Goal: Information Seeking & Learning: Check status

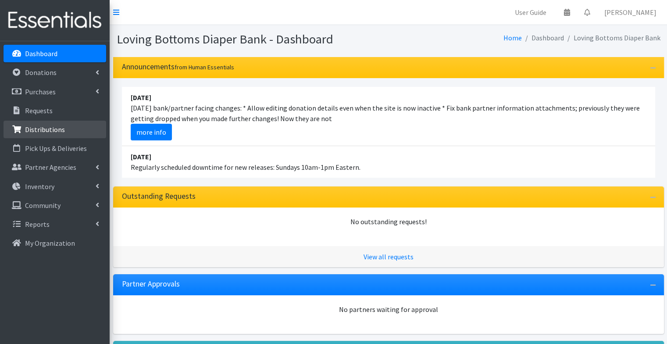
click at [37, 128] on p "Distributions" at bounding box center [45, 129] width 40 height 9
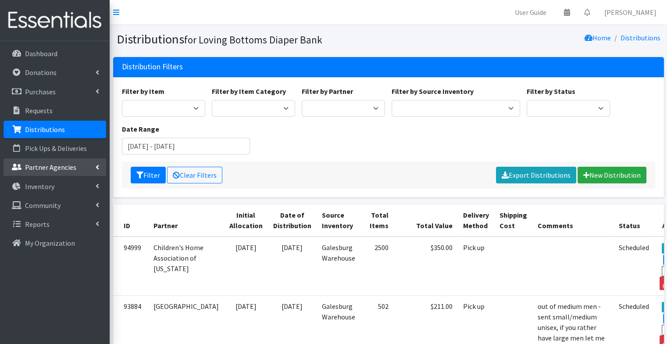
click at [74, 164] on link "Partner Agencies" at bounding box center [55, 167] width 103 height 18
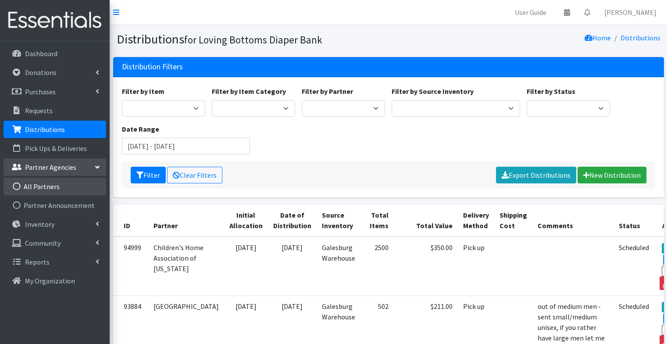
click at [76, 187] on link "All Partners" at bounding box center [55, 187] width 103 height 18
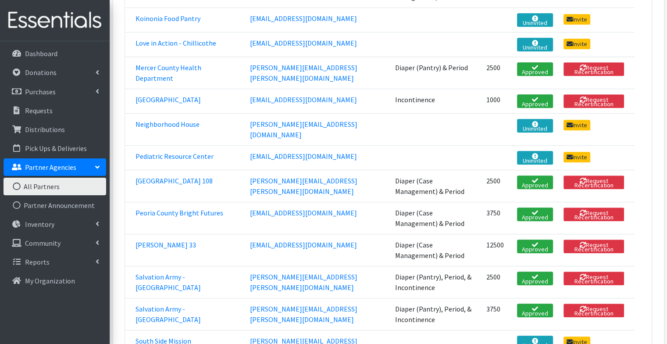
scroll to position [729, 0]
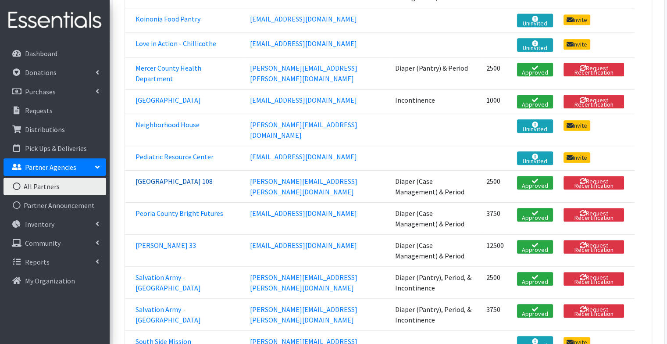
click at [163, 177] on link "[GEOGRAPHIC_DATA] 108" at bounding box center [173, 181] width 77 height 9
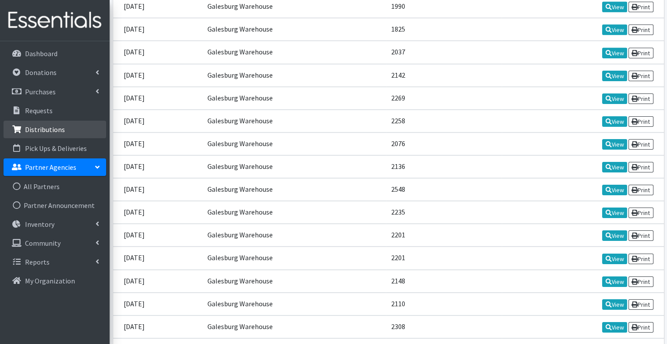
scroll to position [2911, 0]
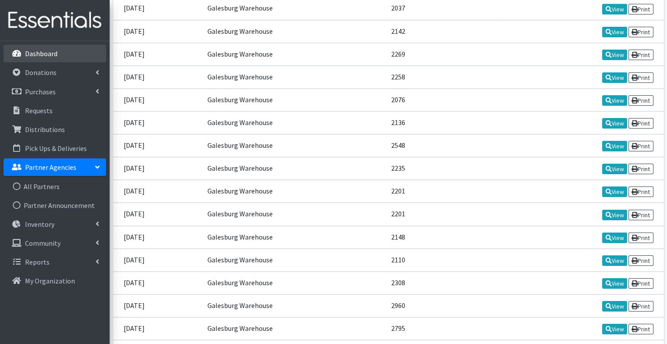
click at [39, 51] on p "Dashboard" at bounding box center [41, 53] width 32 height 9
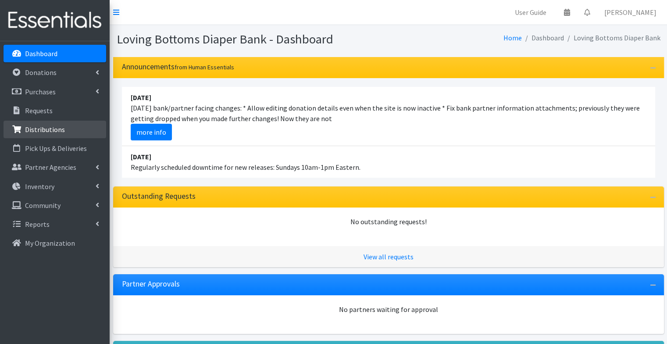
click at [53, 125] on p "Distributions" at bounding box center [45, 129] width 40 height 9
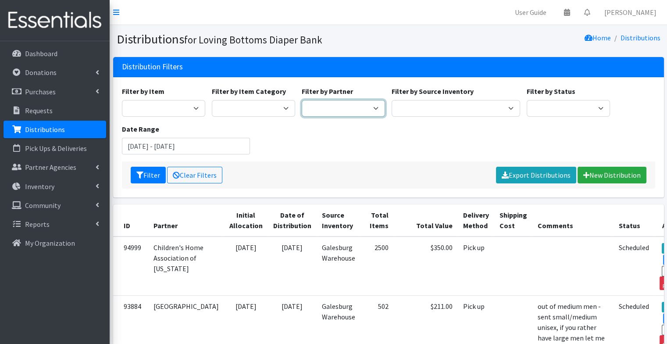
click at [326, 107] on select "Abilities Plus Boots & Blessings Boys & Girls Club of Greater Peoria Bureau Hen…" at bounding box center [343, 108] width 83 height 17
select select "1183"
click at [302, 100] on select "Abilities Plus Boots & Blessings Boys & Girls Club of Greater Peoria Bureau Hen…" at bounding box center [343, 108] width 83 height 17
click at [270, 104] on select "Period Supplies Baby Diapers Youth Pull-Ups Incontinence Supplies Misc - Baby M…" at bounding box center [253, 108] width 83 height 17
select select "14"
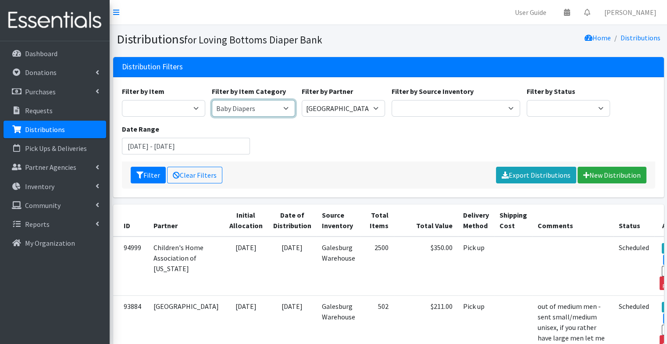
click at [212, 100] on select "Period Supplies Baby Diapers Youth Pull-Ups Incontinence Supplies Misc - Baby M…" at bounding box center [253, 108] width 83 height 17
click at [158, 147] on input "June 14, 2025 - September 14, 2025" at bounding box center [186, 146] width 128 height 17
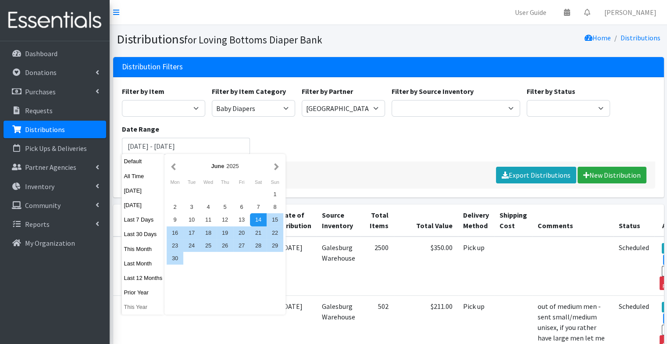
click at [149, 311] on button "This Year" at bounding box center [143, 306] width 43 height 13
type input "January 1, 2025 - December 31, 2025"
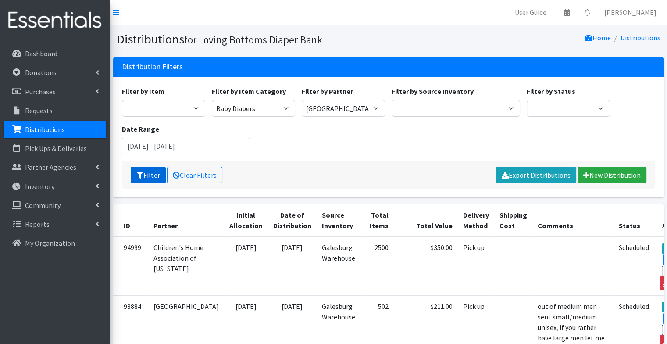
click at [147, 173] on button "Filter" at bounding box center [148, 175] width 35 height 17
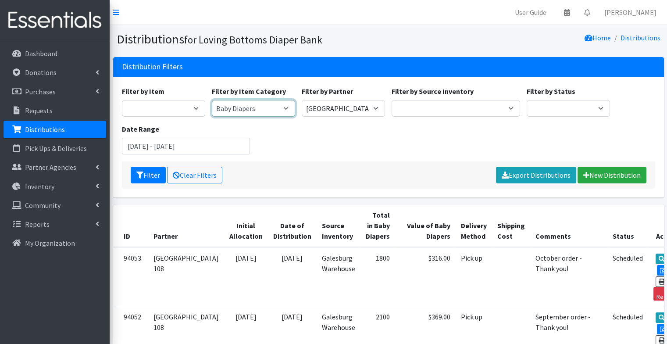
click at [263, 110] on select "Period Supplies Baby Diapers Youth Pull-Ups Incontinence Supplies Misc - Baby M…" at bounding box center [253, 108] width 83 height 17
select select "275"
click at [212, 100] on select "Period Supplies Baby Diapers Youth Pull-Ups Incontinence Supplies Misc - Baby M…" at bounding box center [253, 108] width 83 height 17
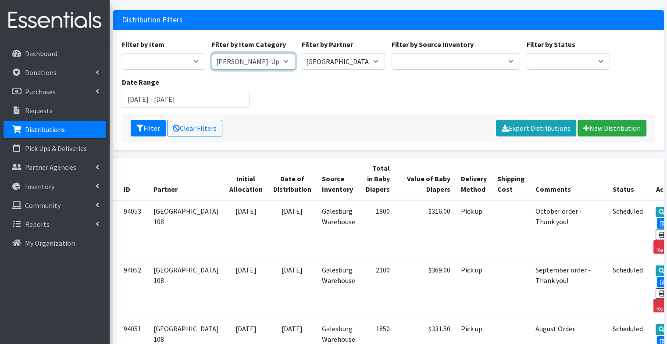
scroll to position [20, 0]
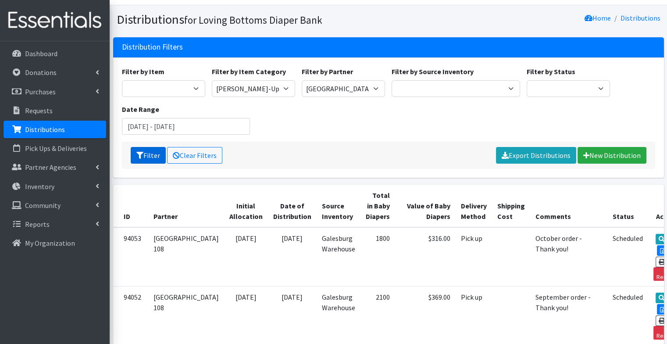
click at [149, 156] on button "Filter" at bounding box center [148, 155] width 35 height 17
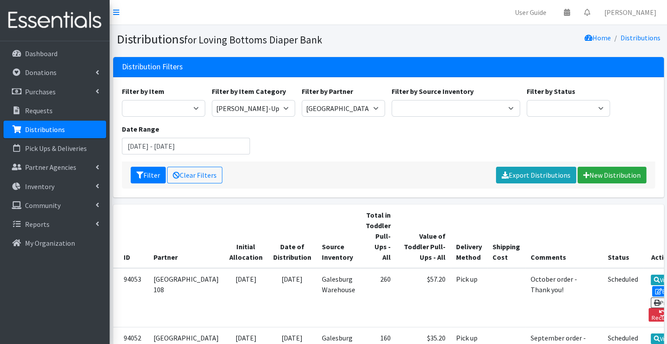
click at [270, 116] on div "Filter by Item Diapers - Newborn Diapers - [MEDICAL_DATA] Diapers - Size 1 Diap…" at bounding box center [388, 123] width 540 height 75
click at [266, 110] on select "Period Supplies Baby Diapers Youth Pull-Ups Incontinence Supplies Misc - Baby M…" at bounding box center [253, 108] width 83 height 17
select select "14"
click at [212, 100] on select "Period Supplies Baby Diapers Youth Pull-Ups Incontinence Supplies Misc - Baby M…" at bounding box center [253, 108] width 83 height 17
click at [212, 146] on input "January 1, 2025 - December 31, 2025" at bounding box center [186, 146] width 128 height 17
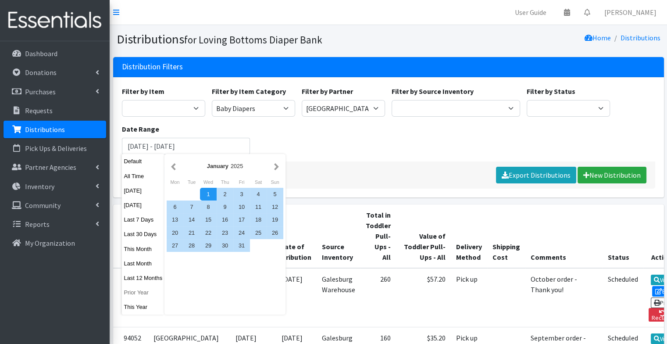
click at [139, 292] on button "Prior Year" at bounding box center [143, 292] width 43 height 13
type input "[DATE] - [DATE]"
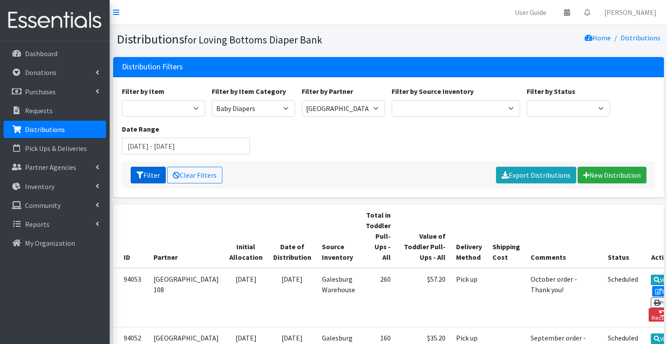
click at [150, 176] on button "Filter" at bounding box center [148, 175] width 35 height 17
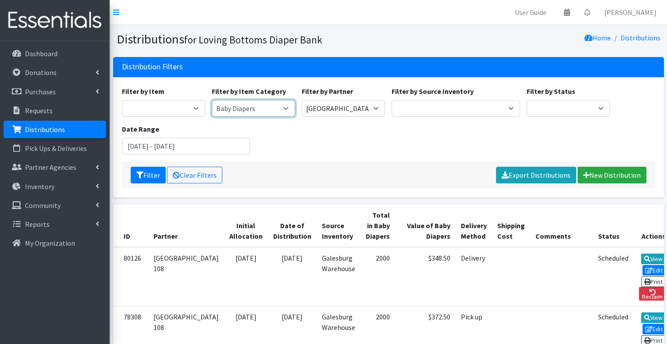
click at [274, 108] on select "Period Supplies Baby Diapers Youth Pull-Ups Incontinence Supplies Misc - Baby M…" at bounding box center [253, 108] width 83 height 17
select select "275"
click at [212, 100] on select "Period Supplies Baby Diapers Youth Pull-Ups Incontinence Supplies Misc - Baby M…" at bounding box center [253, 108] width 83 height 17
click at [149, 172] on button "Filter" at bounding box center [148, 175] width 35 height 17
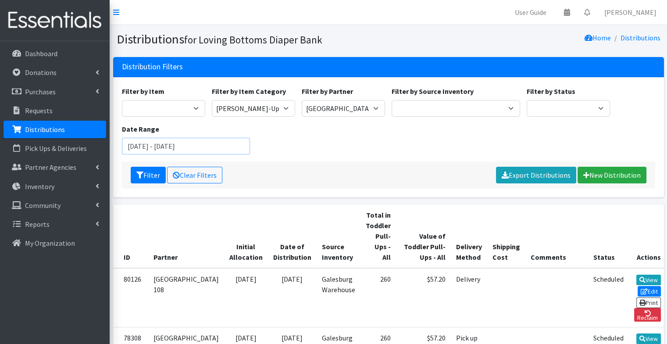
click at [223, 146] on input "[DATE] - [DATE]" at bounding box center [186, 146] width 128 height 17
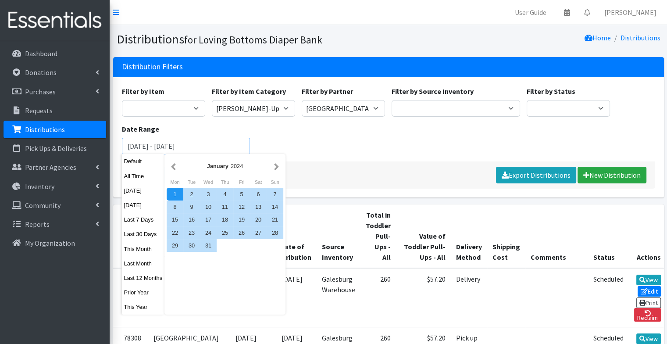
click at [171, 147] on input "[DATE] - [DATE]" at bounding box center [186, 146] width 128 height 17
click at [240, 149] on input "[DATE] - [DATE]" at bounding box center [186, 146] width 128 height 17
type input "[DATE] - [DATE]"
click at [131, 167] on button "Filter" at bounding box center [148, 175] width 35 height 17
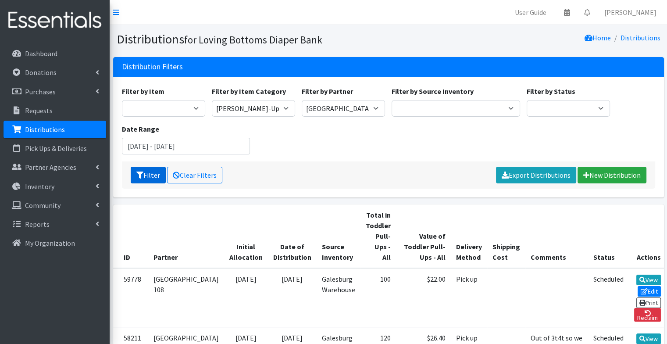
click at [156, 171] on button "Filter" at bounding box center [148, 175] width 35 height 17
click at [275, 110] on select "Period Supplies Baby Diapers Youth Pull-Ups Incontinence Supplies Misc - Baby M…" at bounding box center [253, 108] width 83 height 17
select select "14"
click at [212, 100] on select "Period Supplies Baby Diapers Youth Pull-Ups Incontinence Supplies Misc - Baby M…" at bounding box center [253, 108] width 83 height 17
click at [144, 175] on button "Filter" at bounding box center [148, 175] width 35 height 17
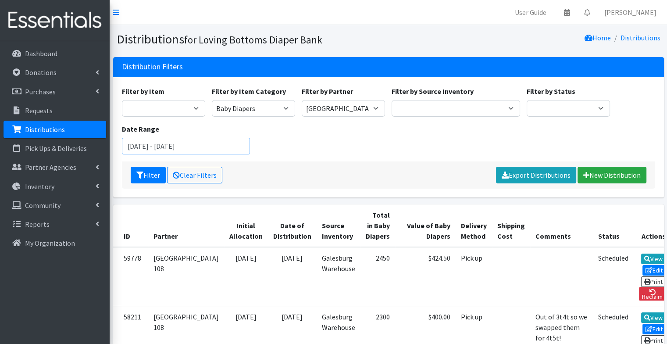
click at [175, 147] on input "[DATE] - [DATE]" at bounding box center [186, 146] width 128 height 17
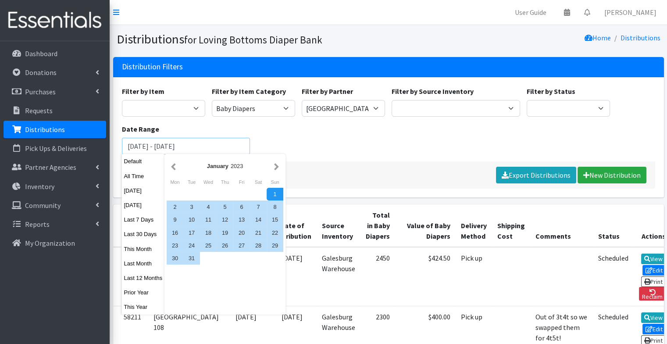
click at [235, 149] on input "January 1, 2022 - December 31, 2023" at bounding box center [186, 146] width 128 height 17
type input "[DATE] - [DATE]"
click at [131, 167] on button "Filter" at bounding box center [148, 175] width 35 height 17
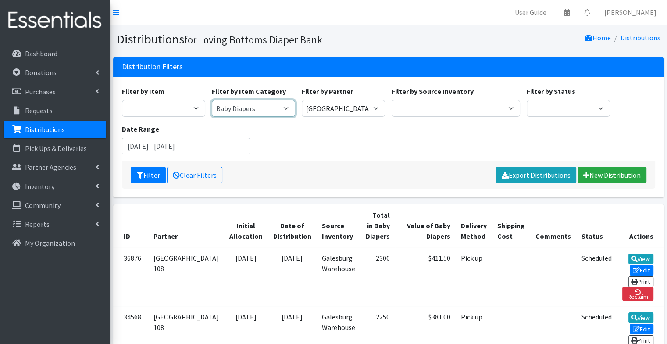
click at [261, 112] on select "Period Supplies Baby Diapers Youth Pull-Ups Incontinence Supplies Misc - Baby M…" at bounding box center [253, 108] width 83 height 17
select select "275"
click at [212, 100] on select "Period Supplies Baby Diapers Youth Pull-Ups Incontinence Supplies Misc - Baby M…" at bounding box center [253, 108] width 83 height 17
click at [131, 169] on button "Filter" at bounding box center [148, 175] width 35 height 17
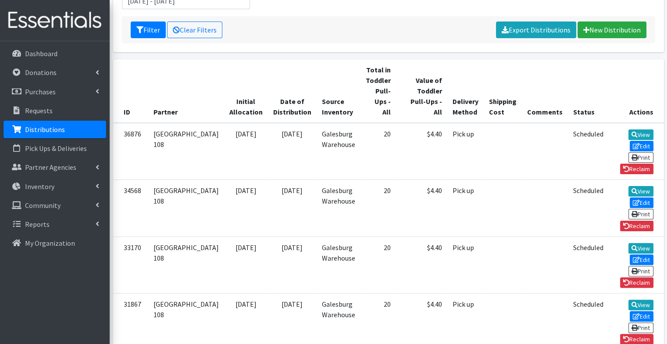
scroll to position [59, 0]
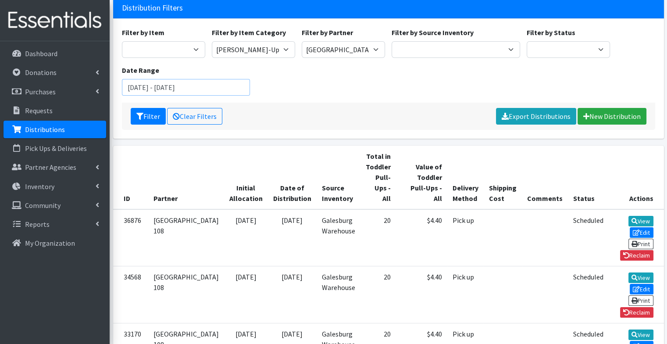
click at [173, 88] on input "[DATE] - [DATE]" at bounding box center [186, 87] width 128 height 17
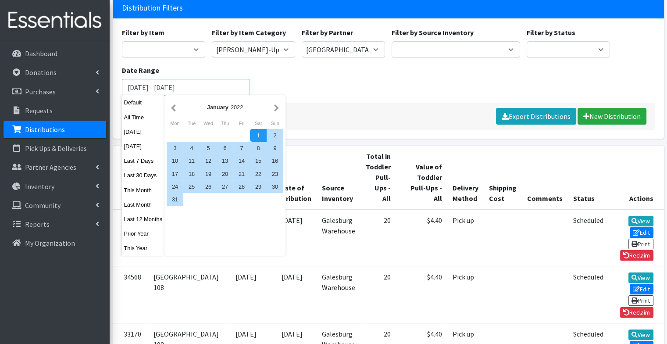
click at [236, 89] on input "[DATE] - [DATE]" at bounding box center [186, 87] width 128 height 17
type input "[DATE] - [DATE]"
click at [131, 108] on button "Filter" at bounding box center [148, 116] width 35 height 17
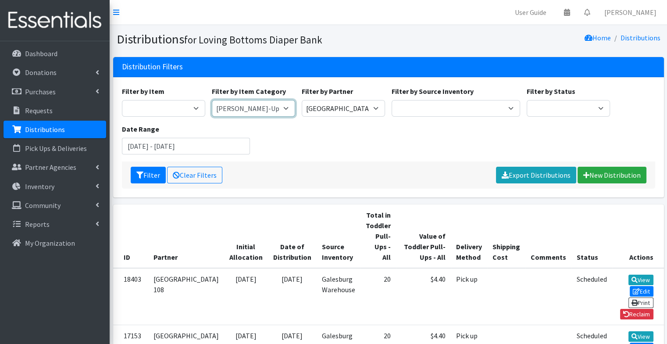
click at [261, 110] on select "Period Supplies Baby Diapers Youth Pull-Ups Incontinence Supplies Misc - Baby M…" at bounding box center [253, 108] width 83 height 17
select select "14"
click at [212, 100] on select "Period Supplies Baby Diapers Youth Pull-Ups Incontinence Supplies Misc - Baby M…" at bounding box center [253, 108] width 83 height 17
click at [140, 175] on icon "submit" at bounding box center [139, 174] width 7 height 7
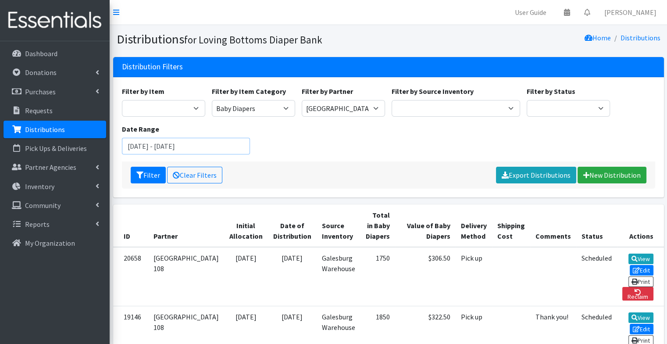
click at [172, 146] on input "January 1, 2021 - December 31, 2021" at bounding box center [186, 146] width 128 height 17
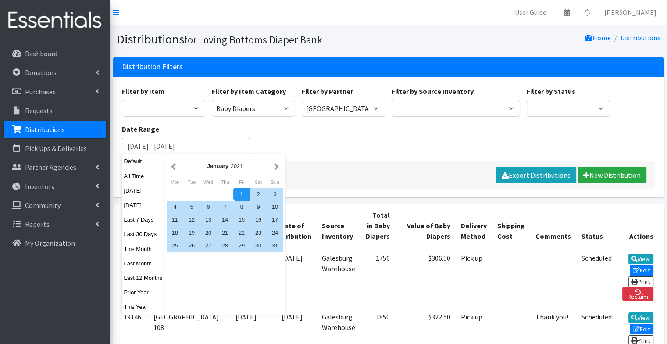
click at [247, 143] on input "January 1, 2020 - December 31, 2021" at bounding box center [186, 146] width 128 height 17
type input "January 1, 2020 - December 31, 2020"
click at [131, 167] on button "Filter" at bounding box center [148, 175] width 35 height 17
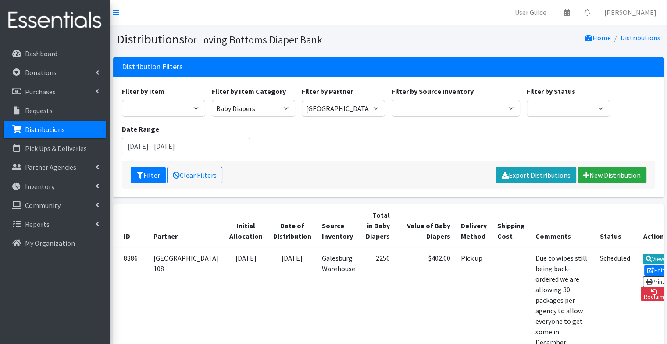
click at [240, 116] on div "Filter by Item Diapers - Newborn Diapers - [MEDICAL_DATA] Diapers - Size 1 Diap…" at bounding box center [388, 123] width 540 height 75
click at [240, 110] on select "Period Supplies Baby Diapers Youth Pull-Ups Incontinence Supplies Misc - Baby M…" at bounding box center [253, 108] width 83 height 17
select select "275"
click at [212, 100] on select "Period Supplies Baby Diapers Youth Pull-Ups Incontinence Supplies Misc - Baby M…" at bounding box center [253, 108] width 83 height 17
click at [154, 175] on button "Filter" at bounding box center [148, 175] width 35 height 17
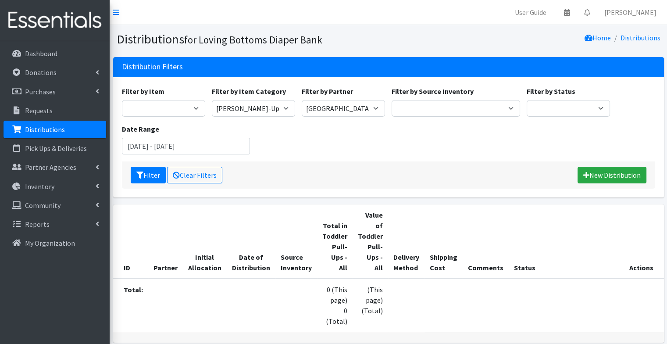
scroll to position [27, 0]
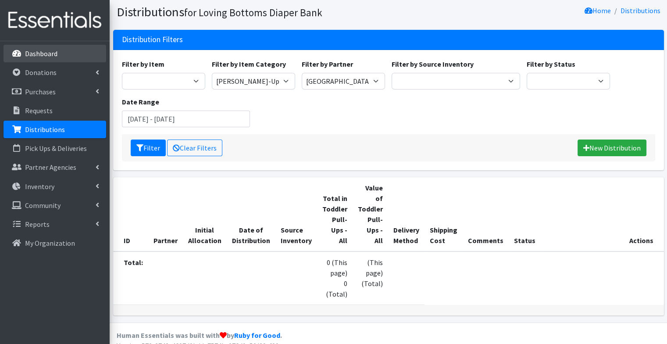
click at [69, 54] on link "Dashboard" at bounding box center [55, 54] width 103 height 18
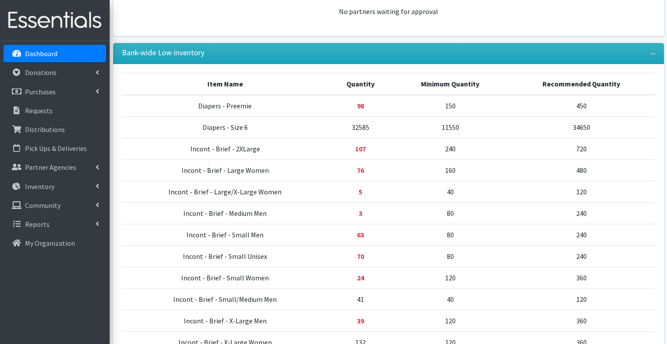
scroll to position [299, 0]
